Goal: Find specific page/section

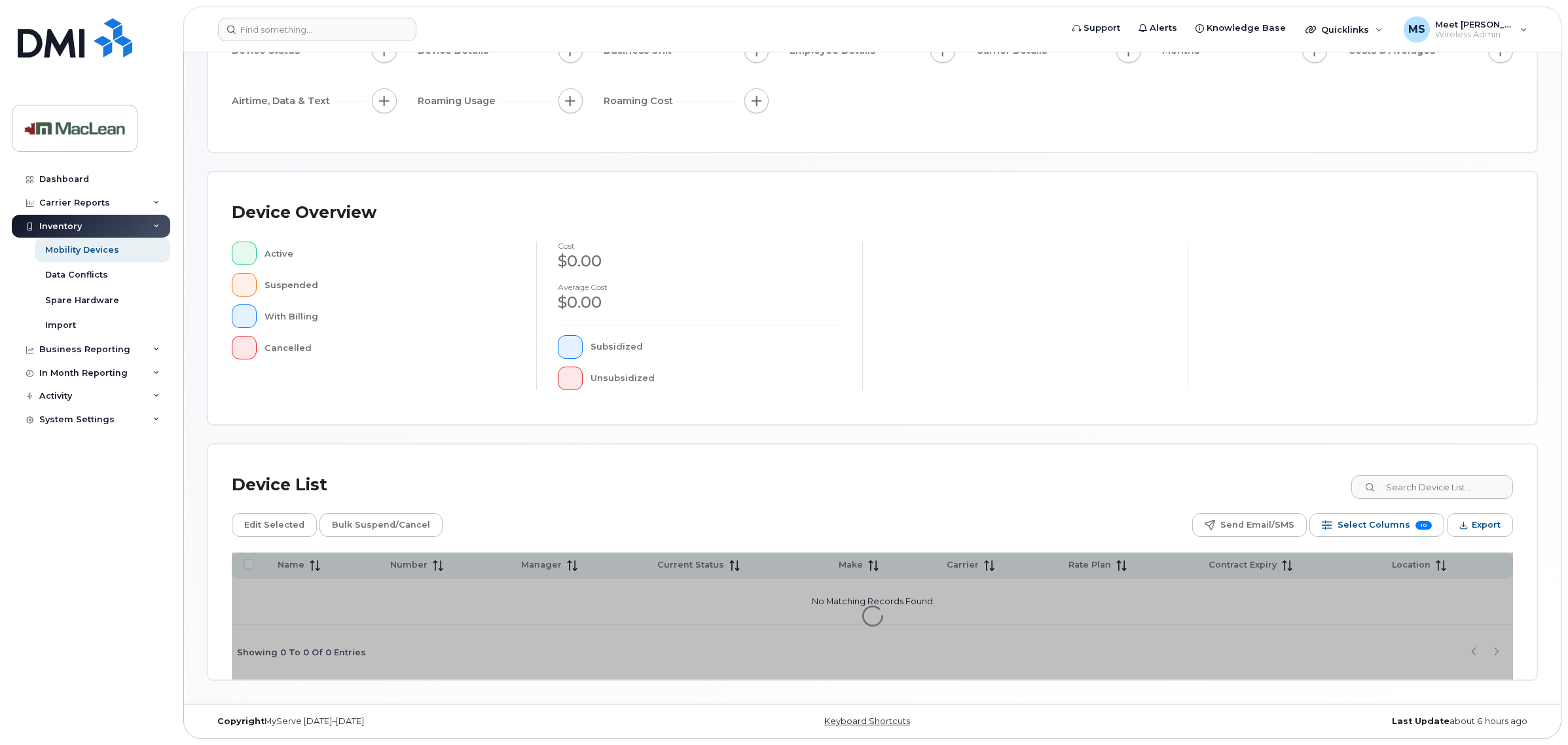
scroll to position [155, 0]
click at [1427, 486] on input at bounding box center [1432, 486] width 163 height 24
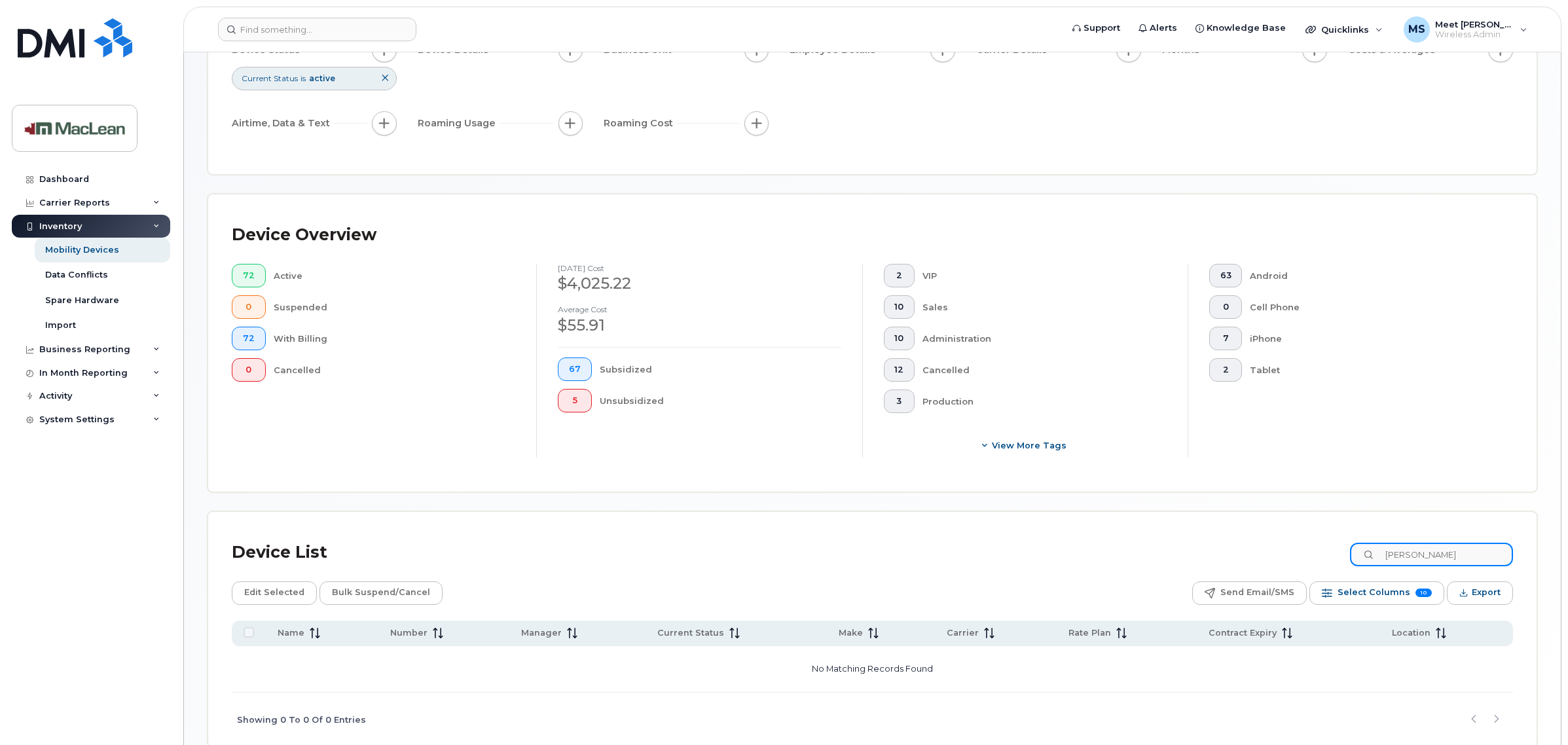
type input "[PERSON_NAME]"
